Goal: Find specific page/section

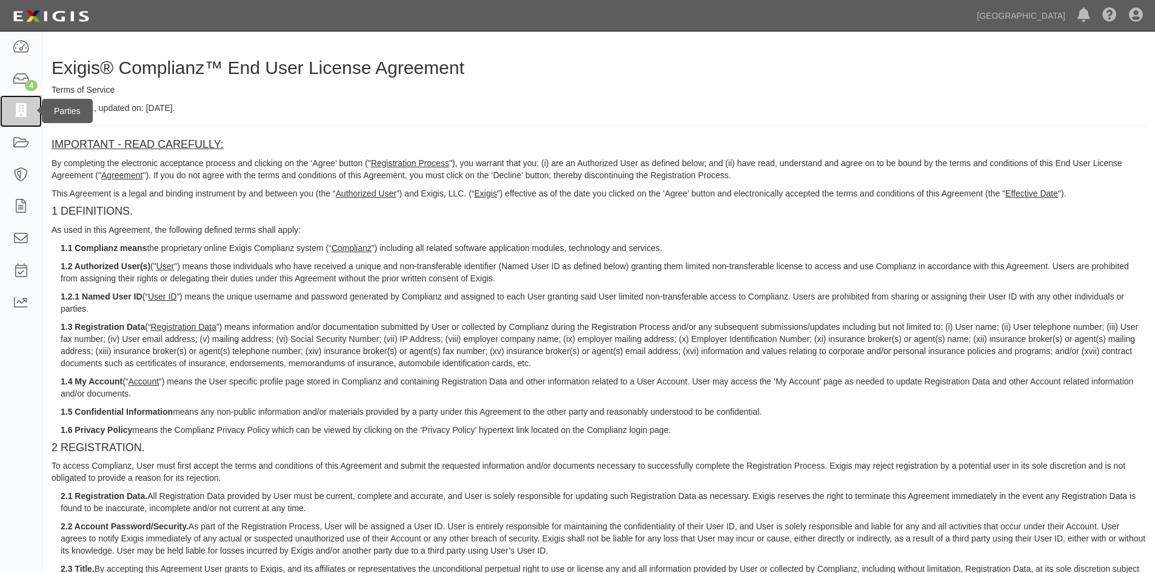
click at [35, 126] on link at bounding box center [21, 111] width 42 height 32
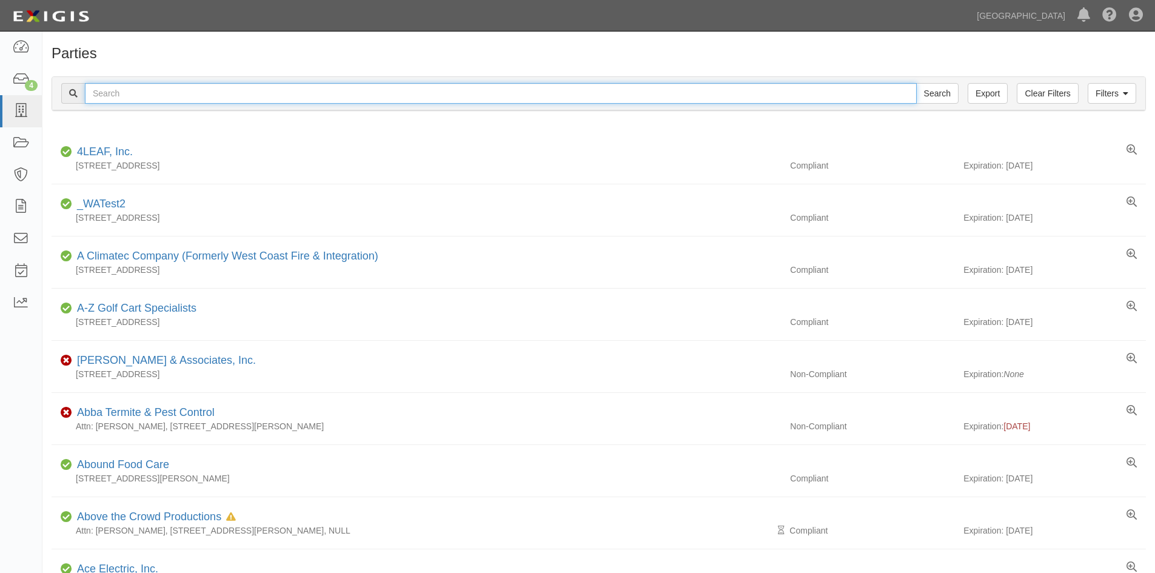
click at [114, 103] on input "text" at bounding box center [501, 93] width 832 height 21
type input "Fencecorp"
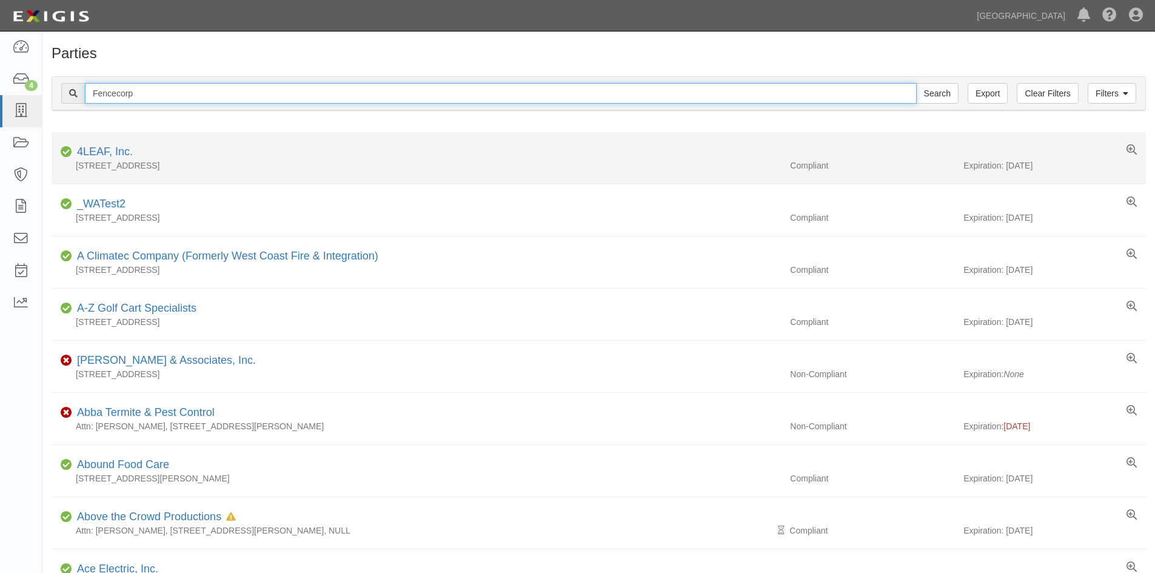
click at [916, 83] on input "Search" at bounding box center [937, 93] width 42 height 21
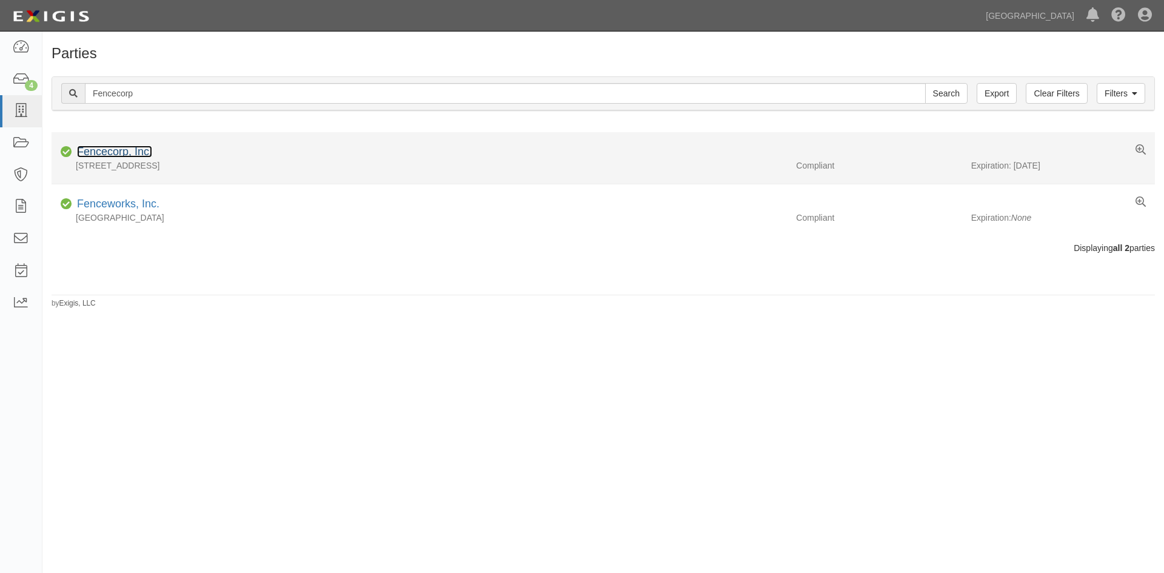
click at [101, 157] on link "Fencecorp, Inc." at bounding box center [114, 152] width 75 height 12
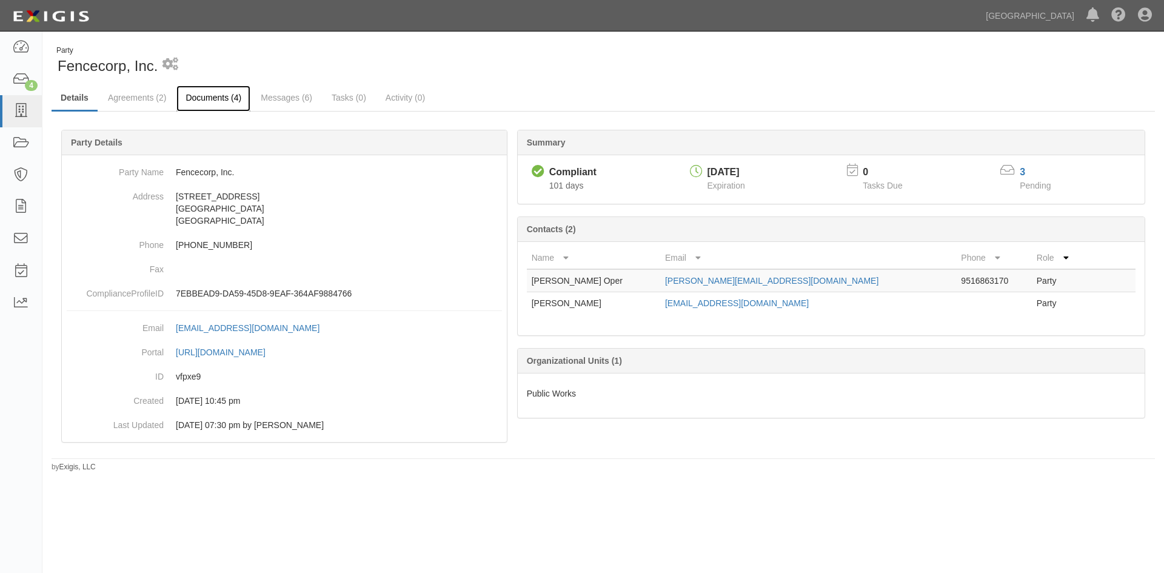
click at [220, 100] on link "Documents (4)" at bounding box center [213, 98] width 74 height 26
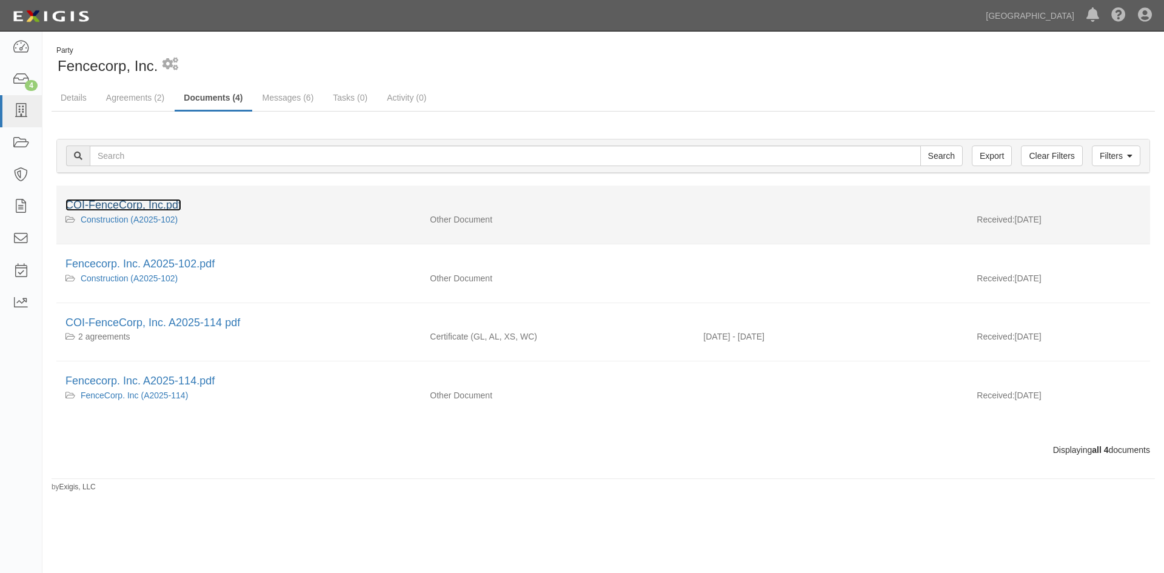
click at [167, 202] on link "COI-FenceCorp, Inc.pdf" at bounding box center [123, 205] width 116 height 12
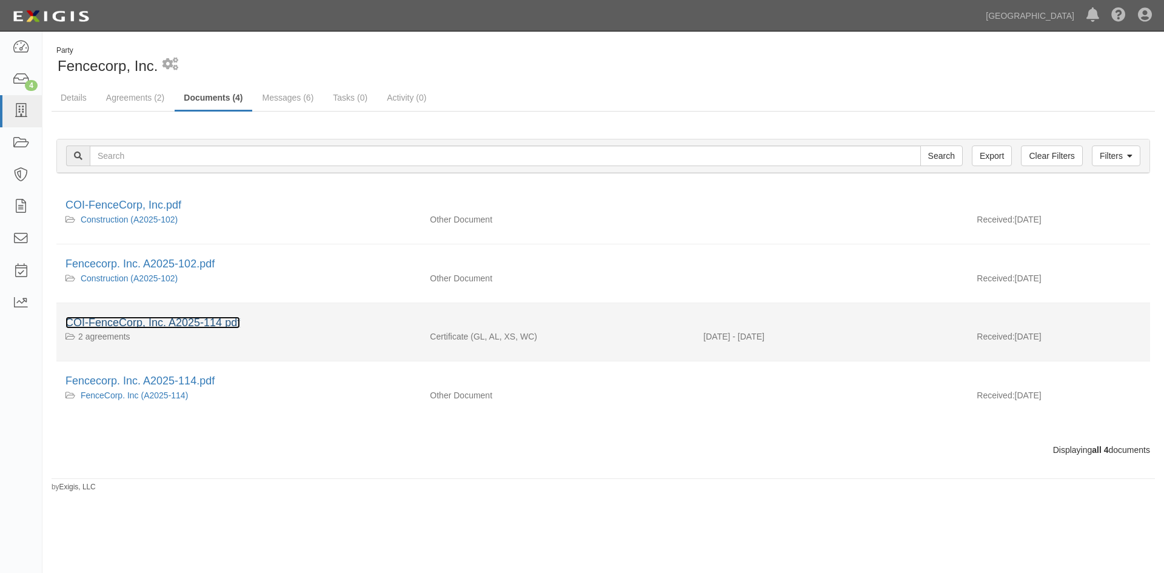
click at [133, 320] on link "COI-FenceCorp, Inc. A2025-114 pdf" at bounding box center [152, 323] width 175 height 12
